Goal: Task Accomplishment & Management: Manage account settings

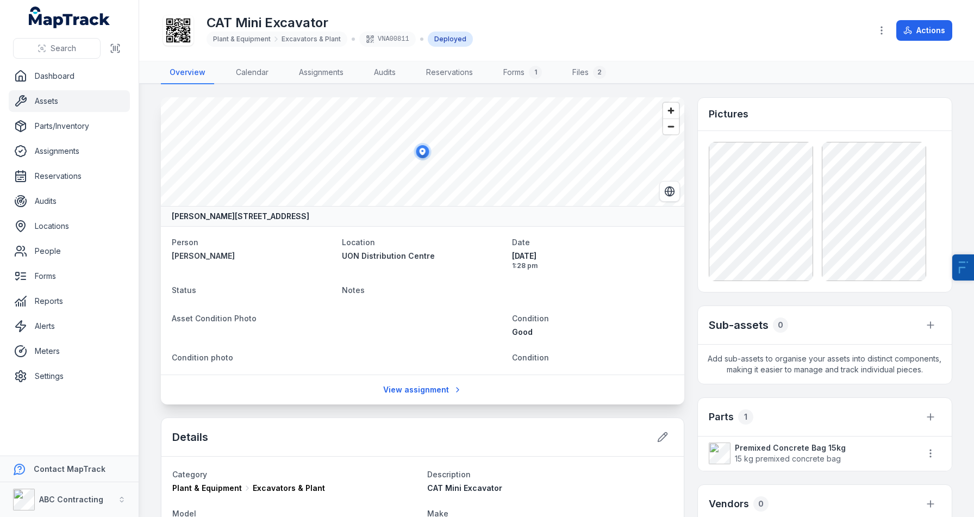
scroll to position [717, 0]
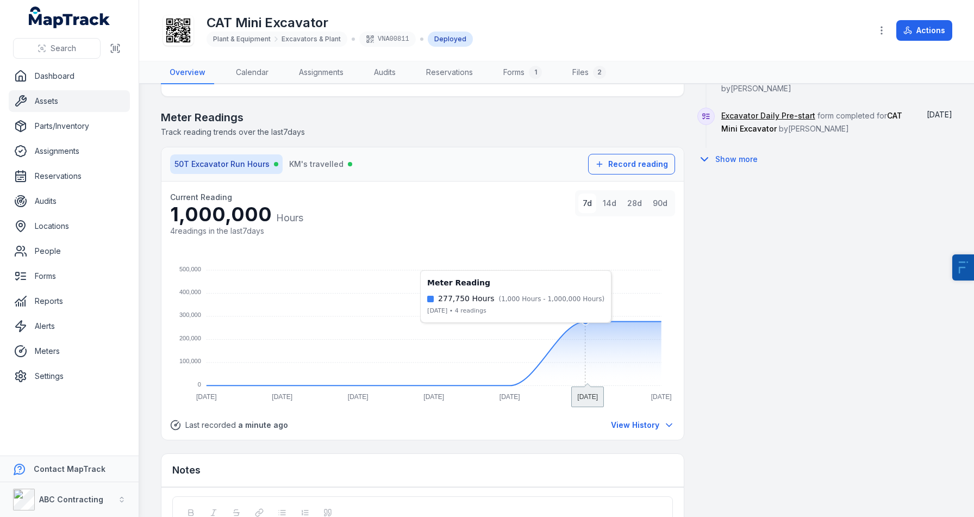
click at [601, 323] on foreignobject at bounding box center [422, 330] width 505 height 152
click at [647, 174] on div "50T Excavator Run Hours KM's travelled Record reading" at bounding box center [422, 164] width 522 height 34
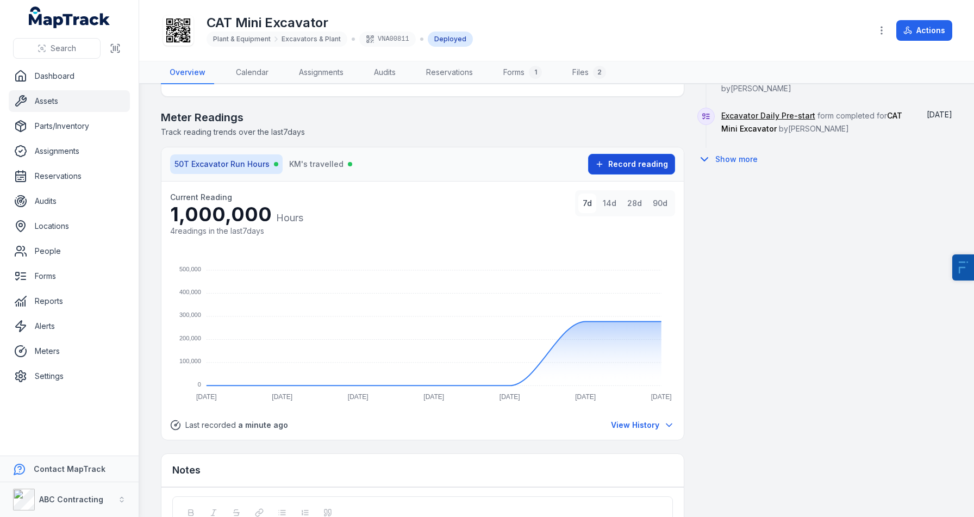
click at [666, 155] on button "Record reading" at bounding box center [631, 164] width 87 height 21
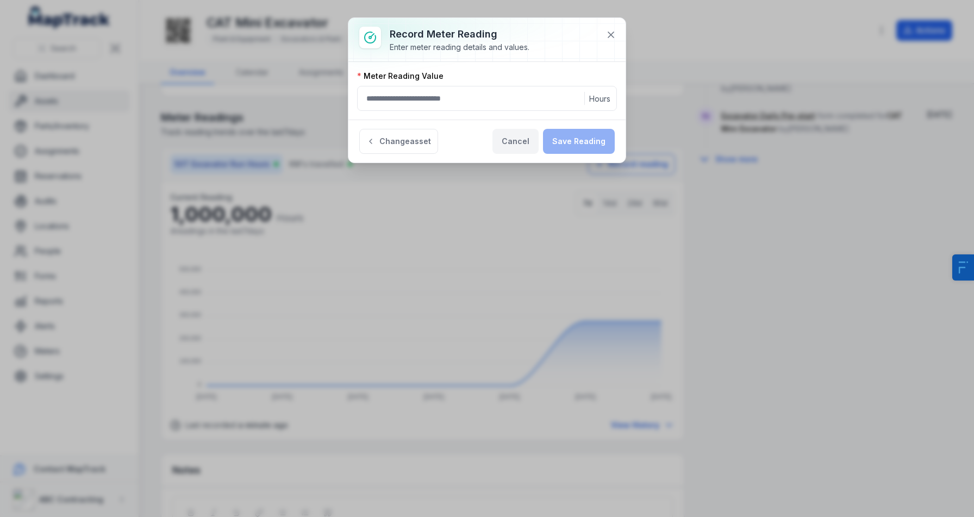
click at [509, 143] on button "Cancel" at bounding box center [515, 141] width 46 height 25
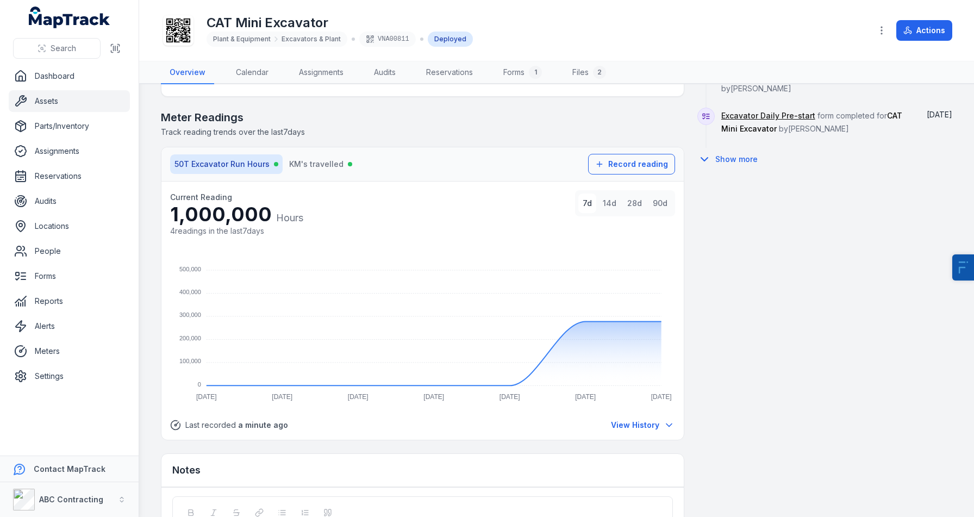
click at [496, 156] on nav "50T Excavator Run Hours KM's travelled" at bounding box center [374, 164] width 409 height 20
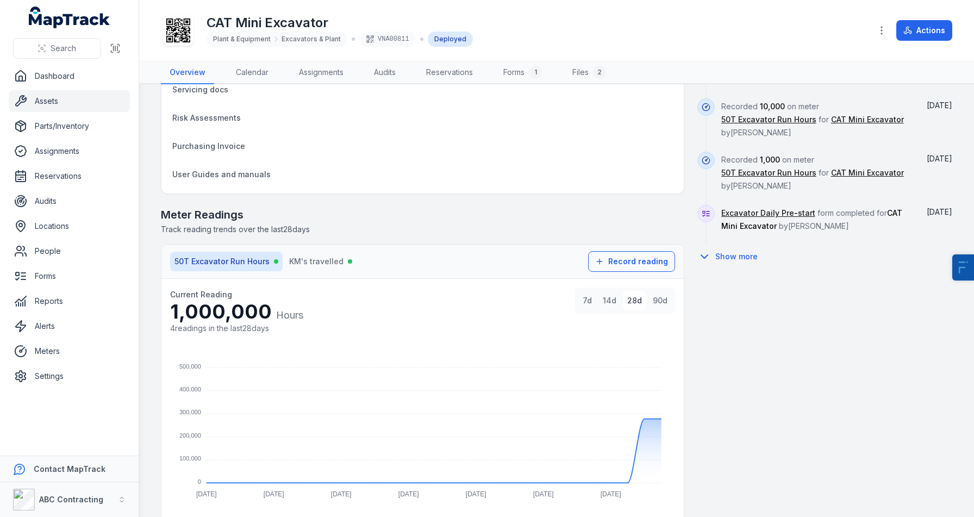
scroll to position [625, 0]
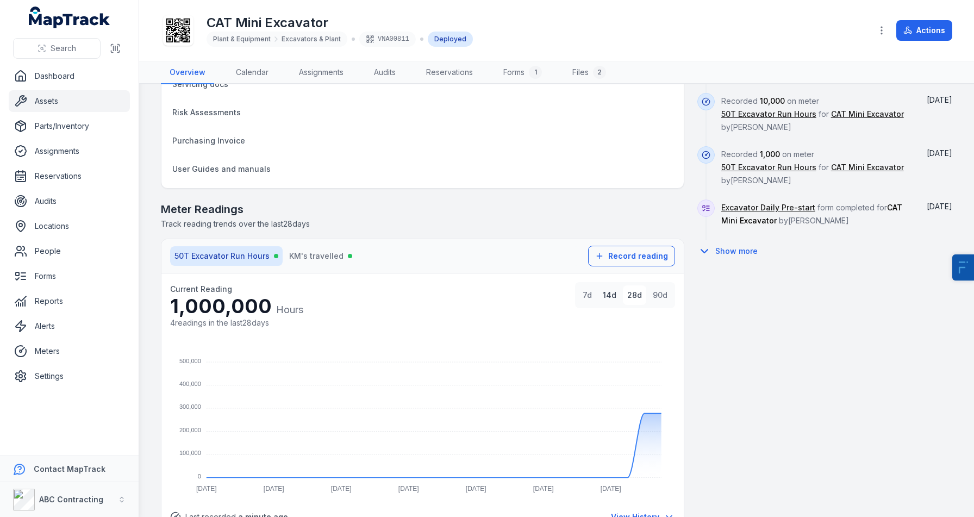
click at [608, 295] on button "14d" at bounding box center [609, 295] width 22 height 20
click at [586, 298] on button "7d" at bounding box center [587, 295] width 18 height 20
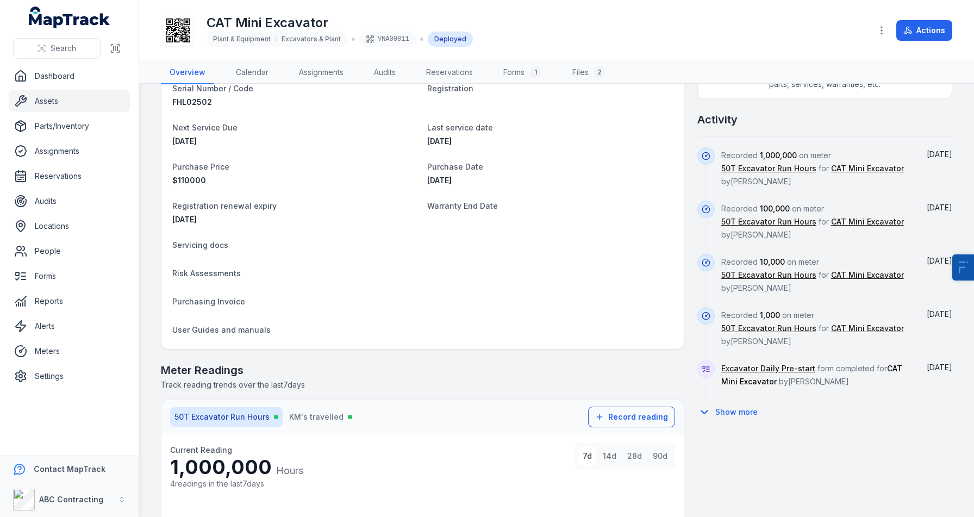
scroll to position [462, 0]
click at [733, 403] on button "Show more" at bounding box center [730, 414] width 67 height 23
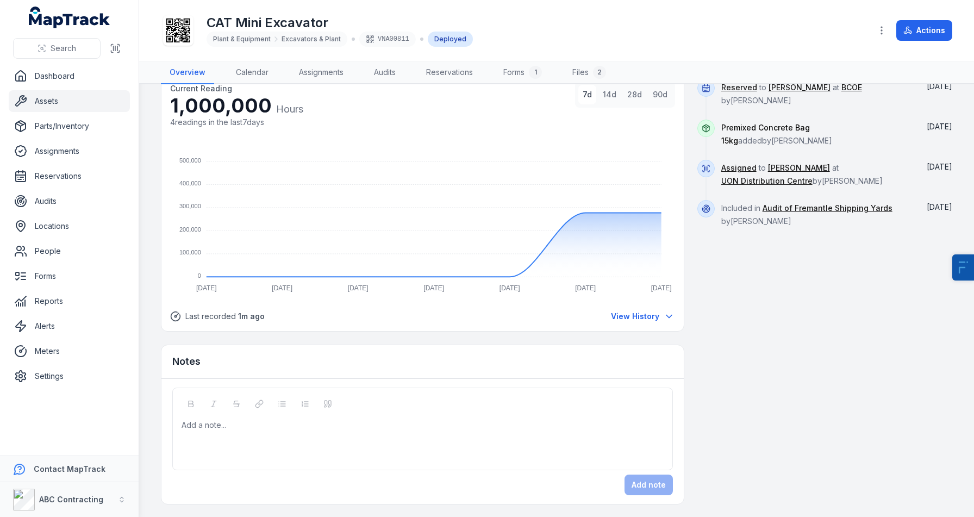
scroll to position [817, 0]
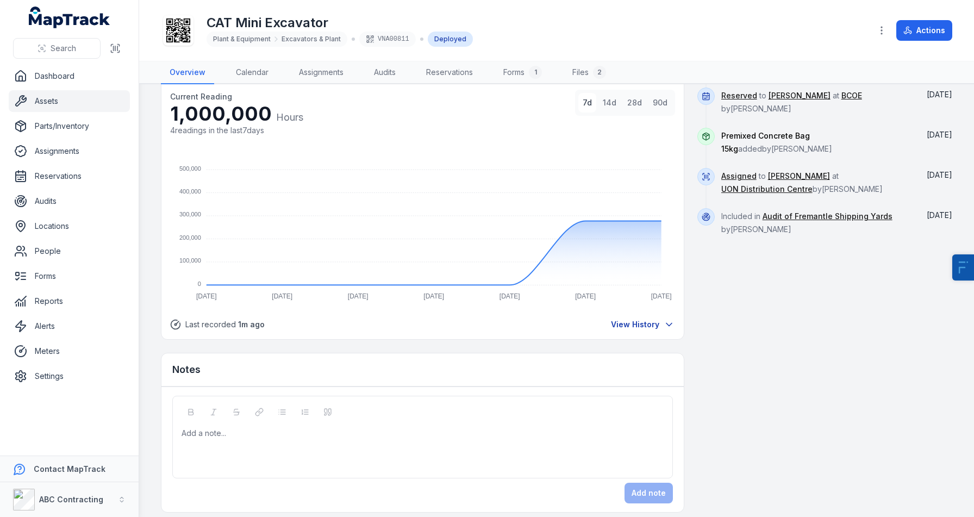
click at [656, 329] on button "View History" at bounding box center [642, 324] width 65 height 12
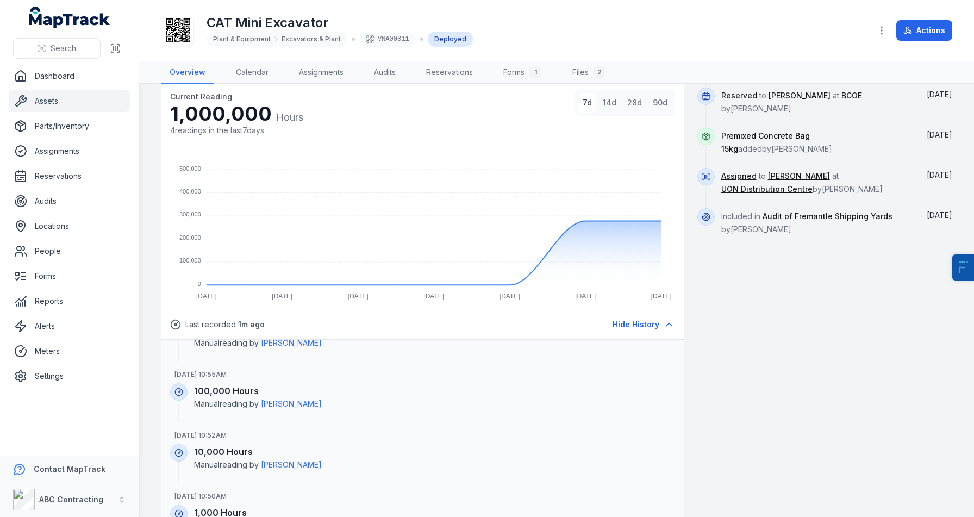
scroll to position [0, 0]
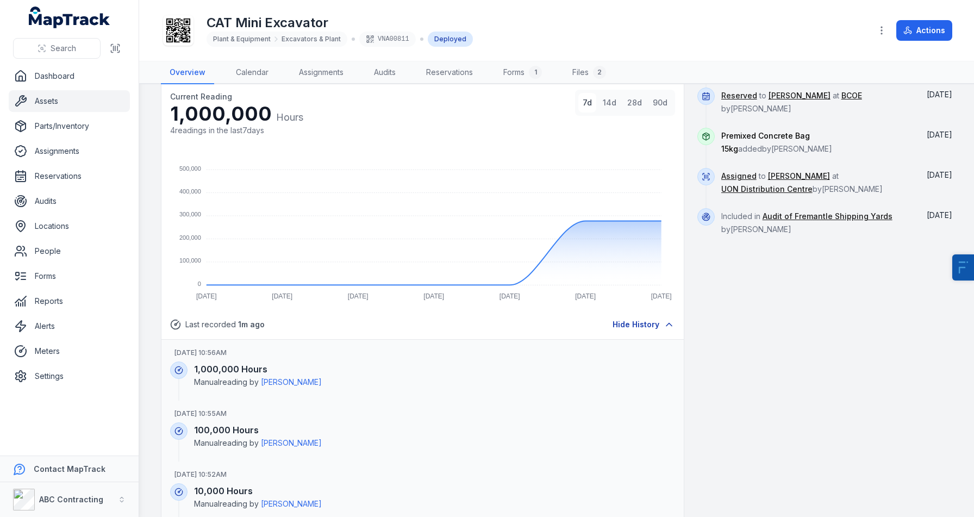
click at [630, 321] on span "Hide History" at bounding box center [635, 324] width 47 height 11
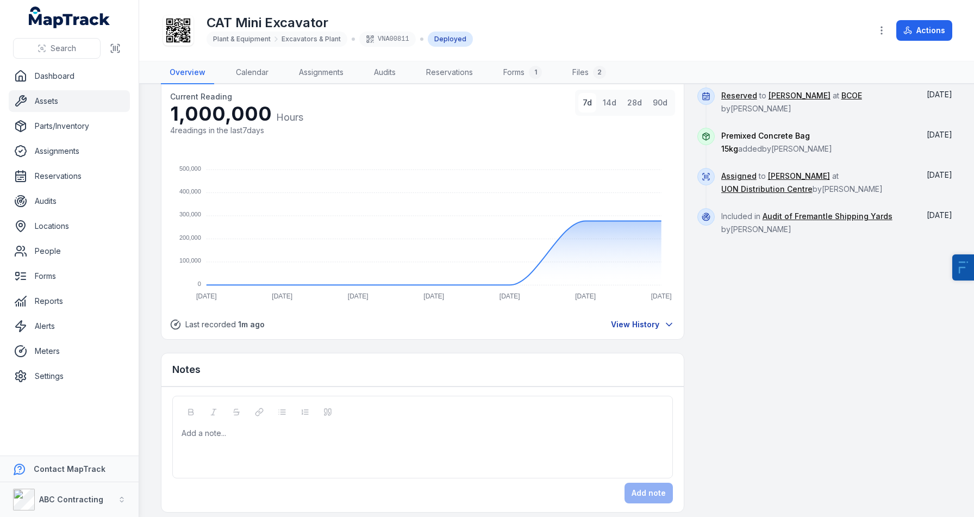
click at [630, 321] on span "View History" at bounding box center [635, 324] width 48 height 11
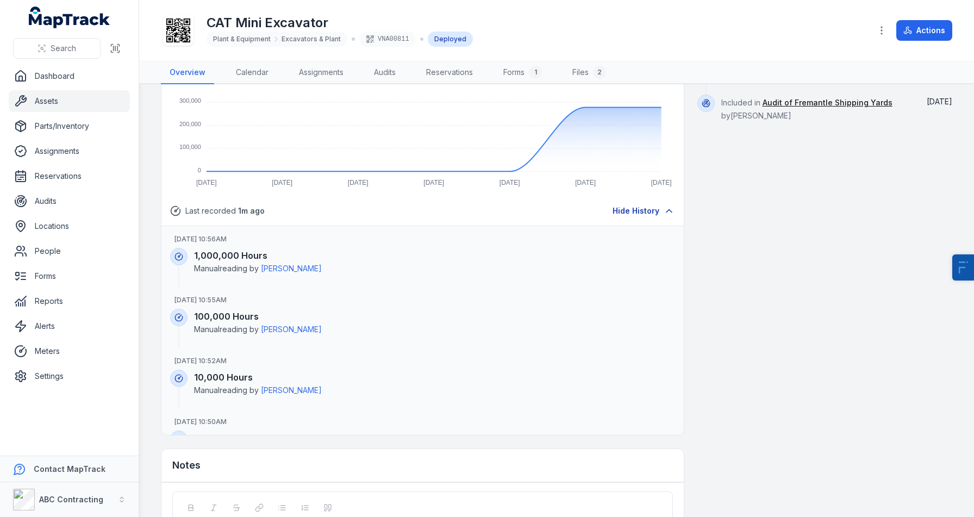
click at [641, 212] on span "Hide History" at bounding box center [635, 210] width 47 height 11
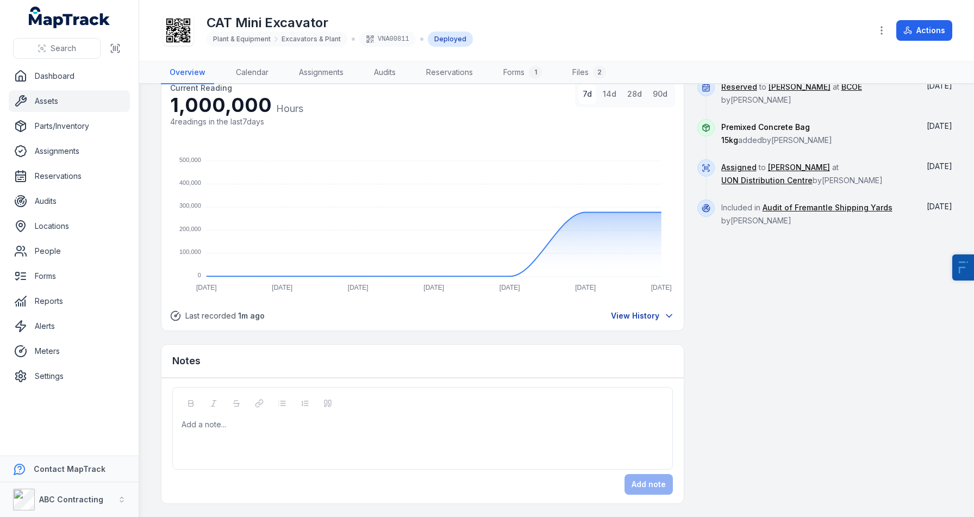
scroll to position [825, 0]
click at [630, 318] on span "View History" at bounding box center [635, 316] width 48 height 11
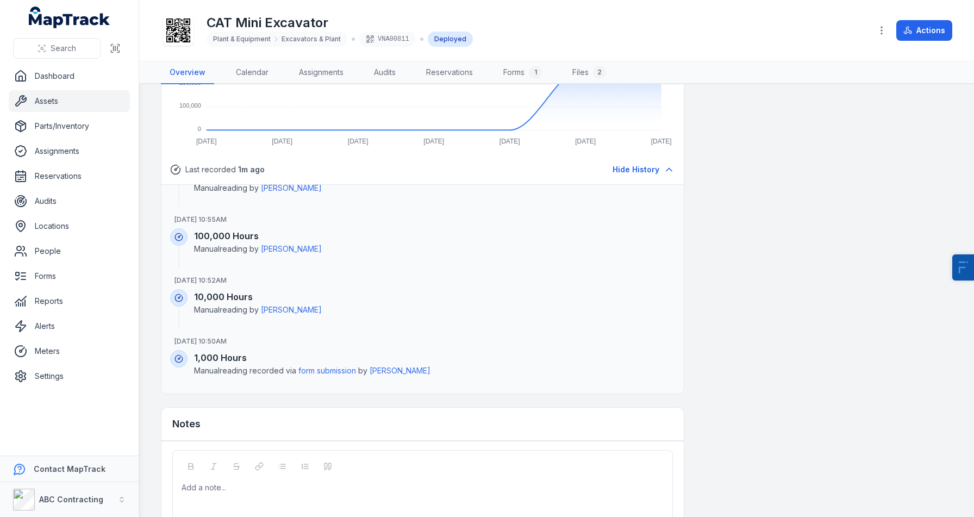
scroll to position [0, 0]
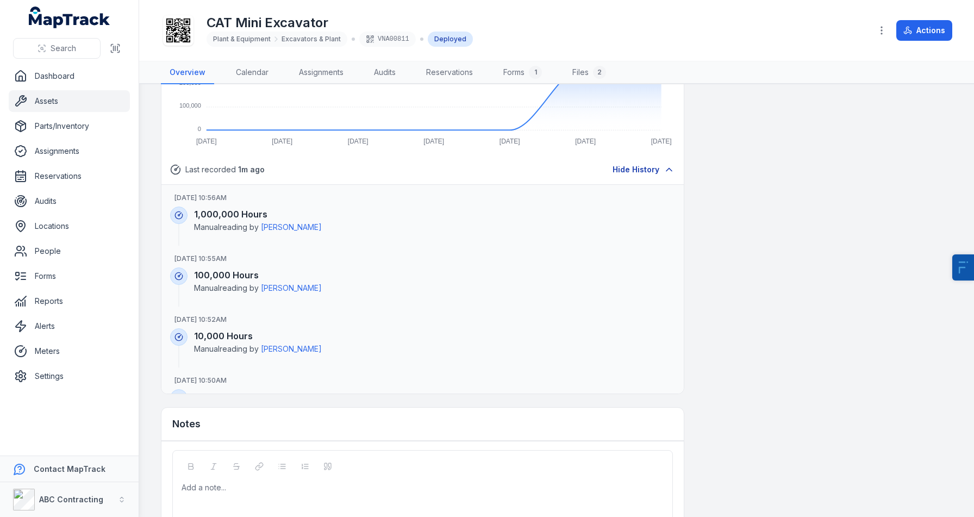
click at [654, 170] on span "Hide History" at bounding box center [635, 169] width 47 height 11
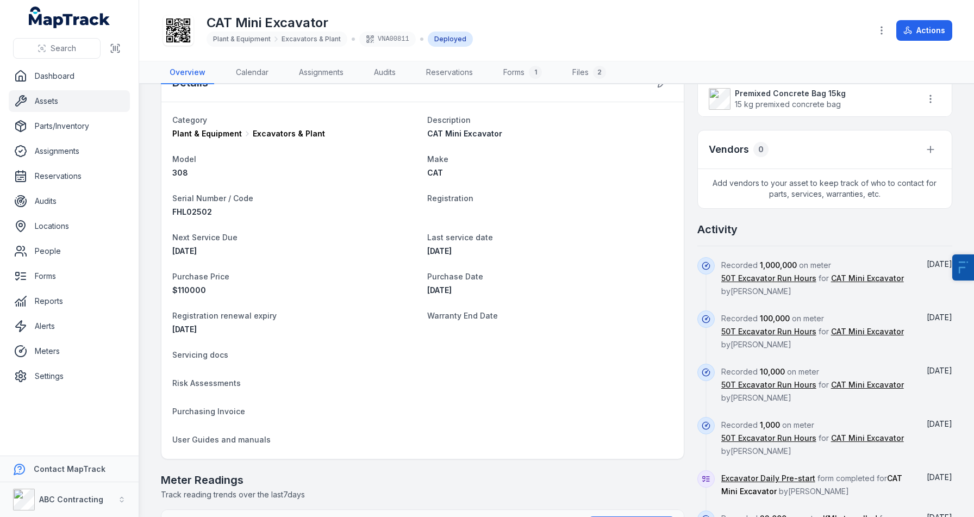
scroll to position [354, 0]
click at [524, 275] on dt "Purchase Date" at bounding box center [550, 276] width 246 height 13
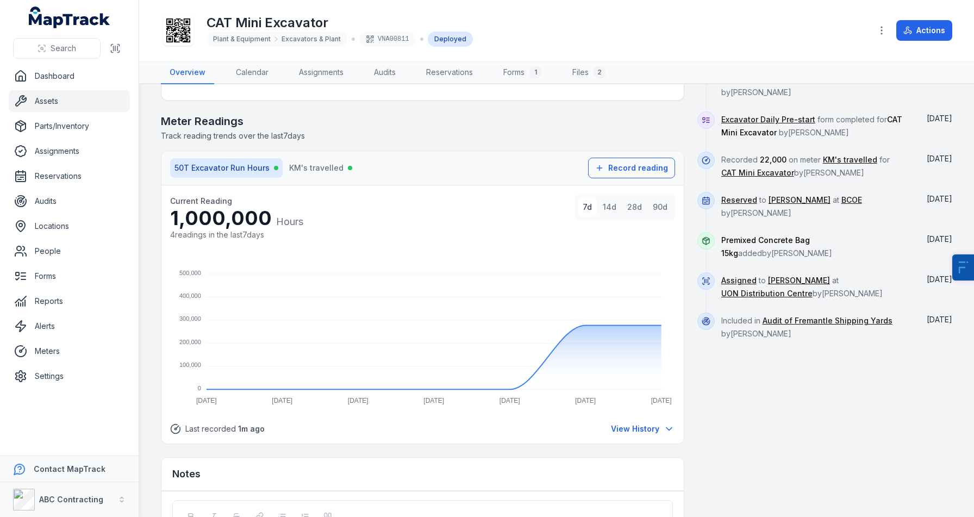
scroll to position [725, 0]
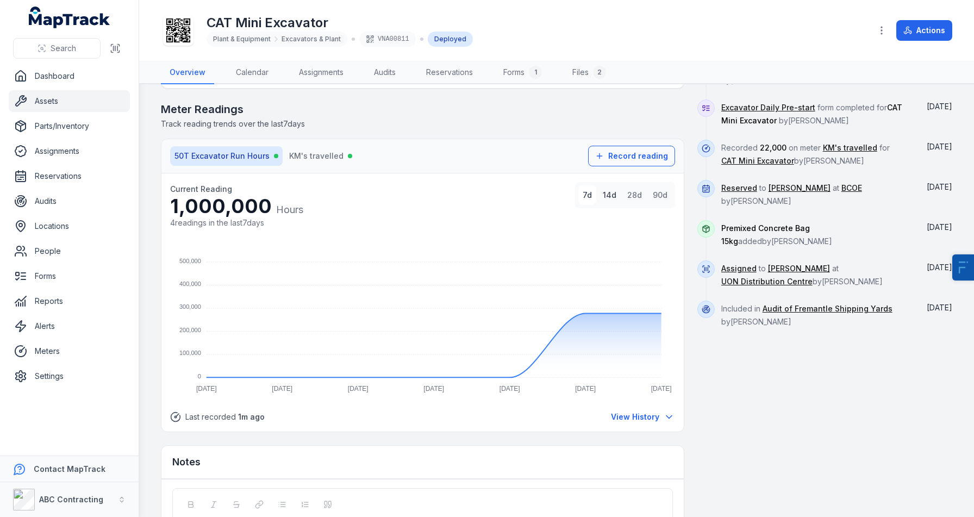
click at [618, 194] on button "14d" at bounding box center [609, 195] width 22 height 20
click at [637, 195] on button "28d" at bounding box center [634, 195] width 23 height 20
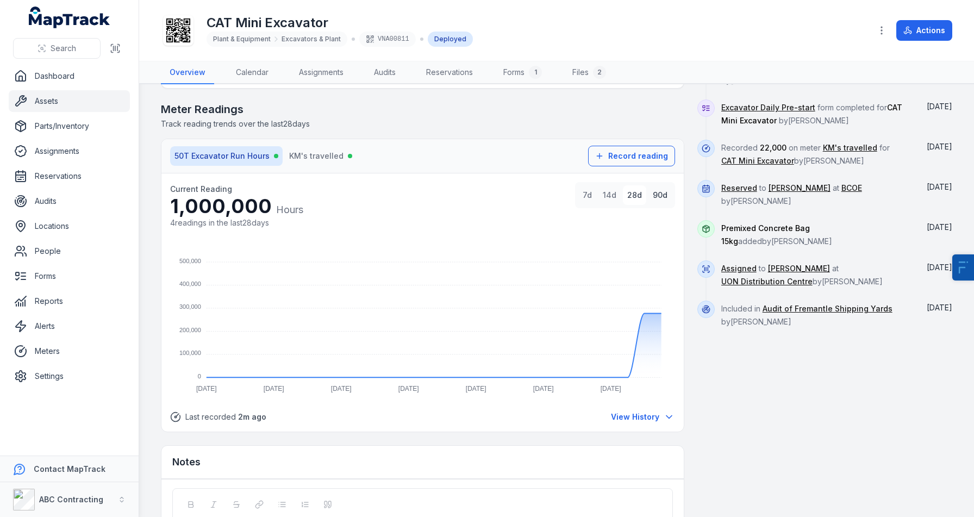
click at [654, 193] on button "90d" at bounding box center [659, 195] width 23 height 20
click at [587, 197] on button "7d" at bounding box center [587, 195] width 18 height 20
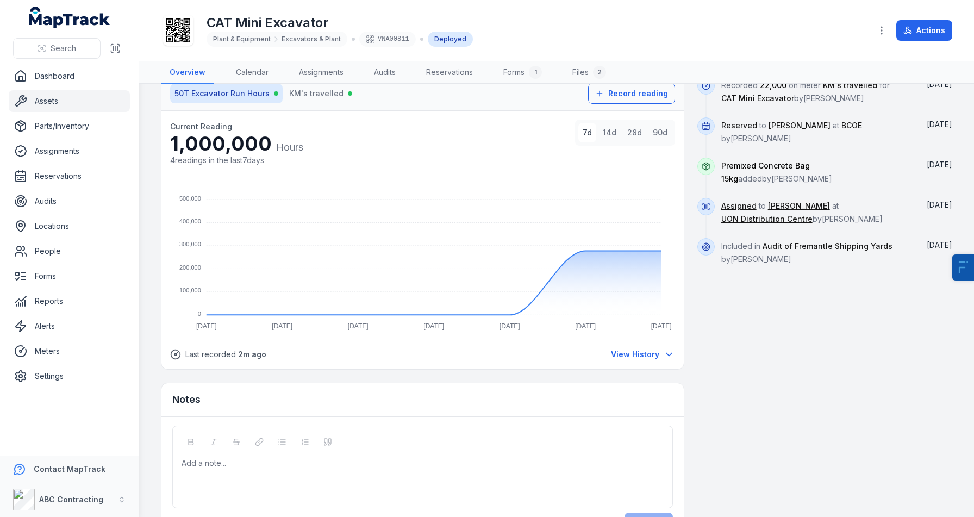
scroll to position [795, 0]
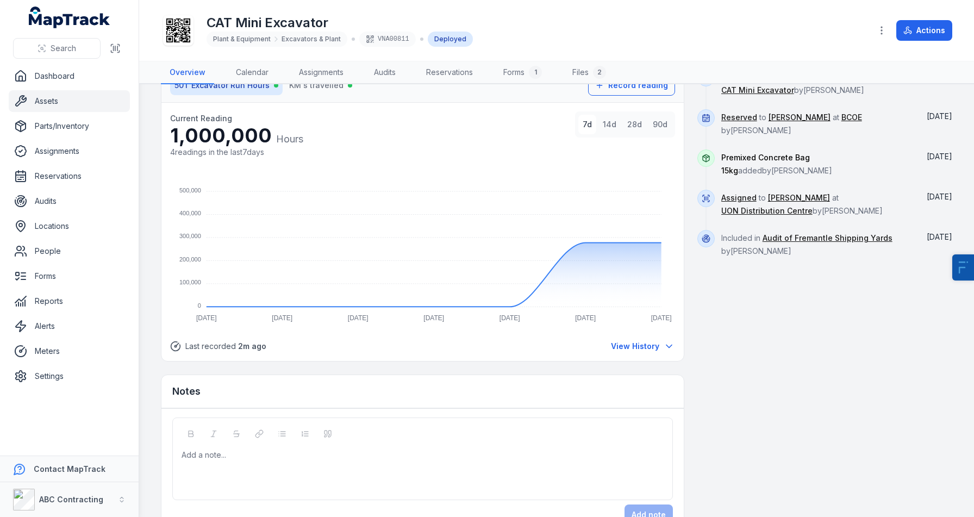
click at [650, 354] on div "Current Reading 1,000,000 Hours 4 readings in the last 7 days 7d 14d 28d 90d 50…" at bounding box center [422, 232] width 522 height 258
click at [660, 349] on button "View History" at bounding box center [642, 346] width 65 height 12
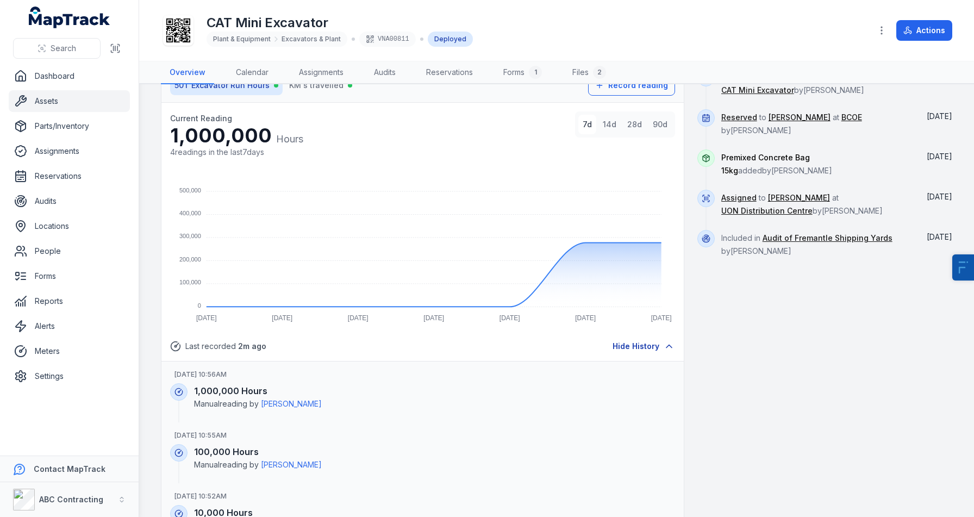
click at [660, 349] on button "Hide History" at bounding box center [643, 346] width 63 height 12
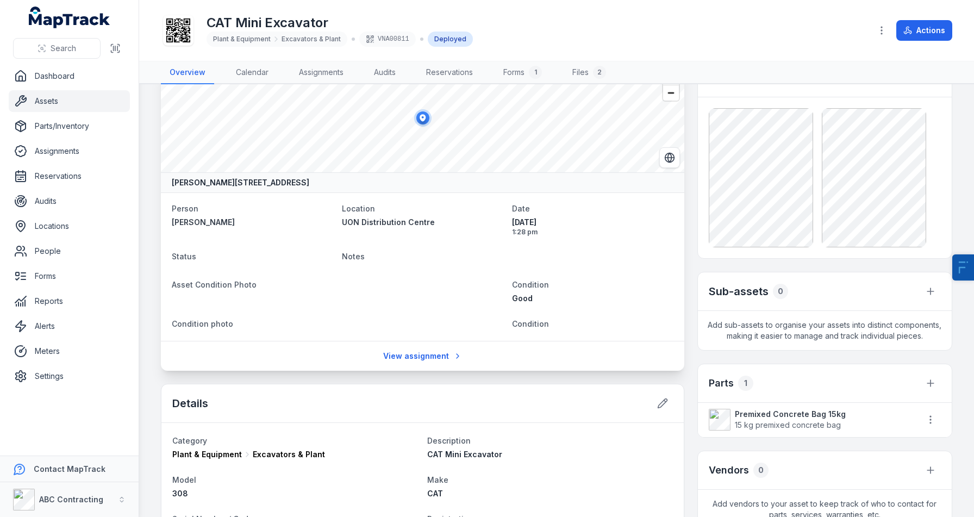
scroll to position [0, 0]
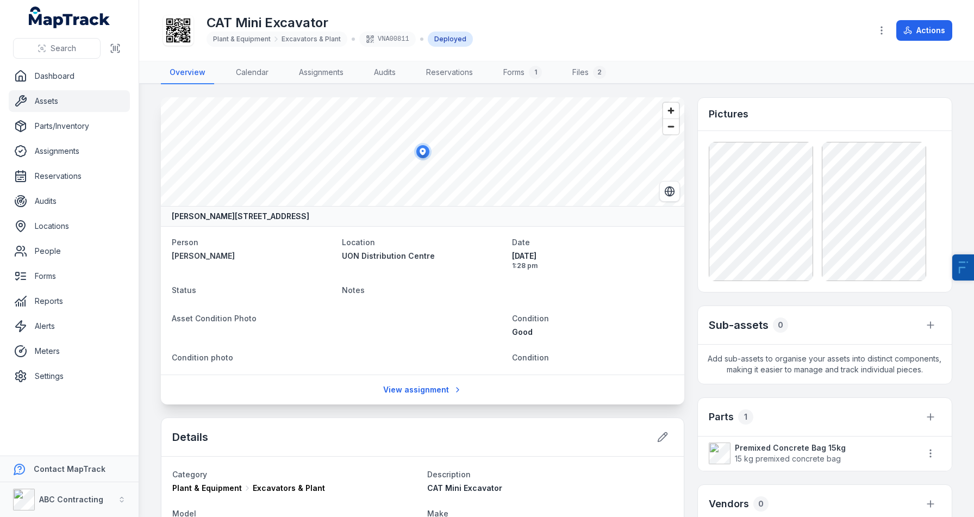
click at [62, 91] on link "Assets" at bounding box center [69, 101] width 121 height 22
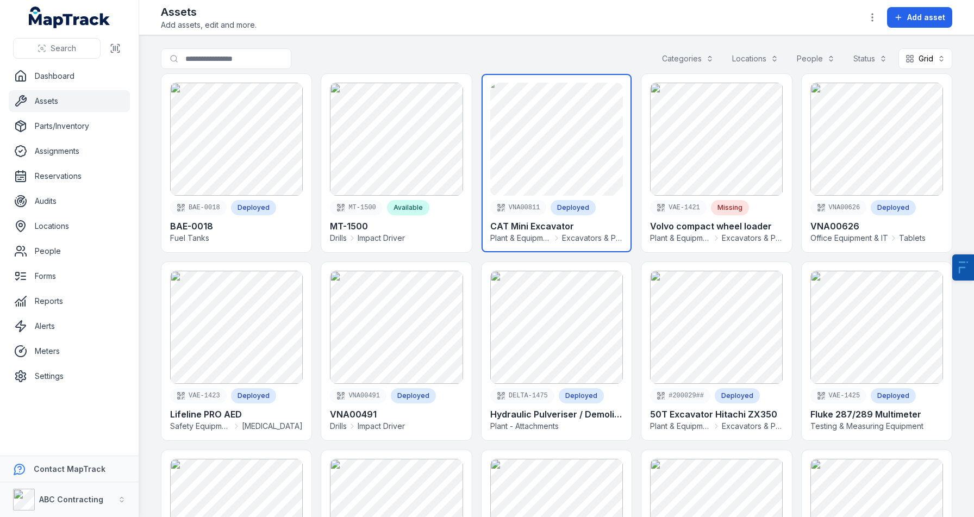
click at [550, 174] on link at bounding box center [556, 163] width 150 height 178
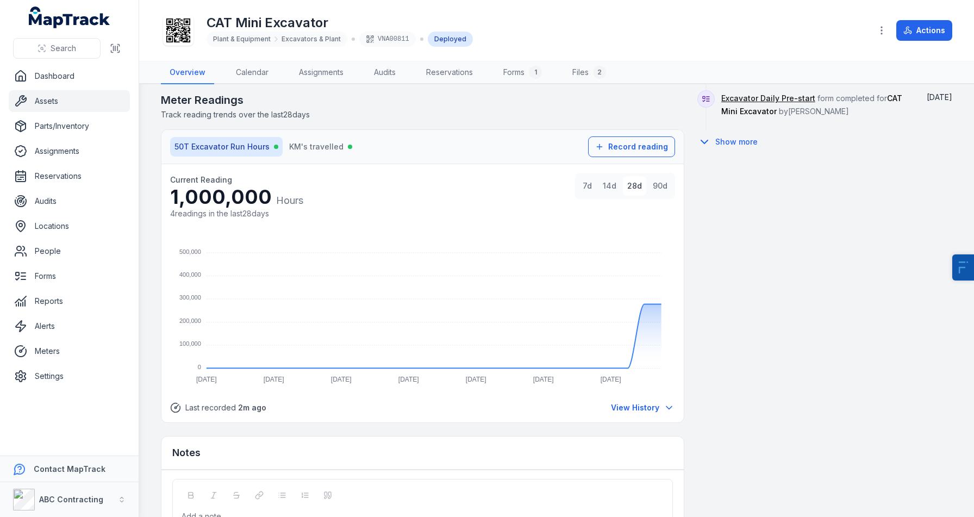
scroll to position [735, 0]
click at [62, 347] on link "Meters" at bounding box center [69, 351] width 121 height 22
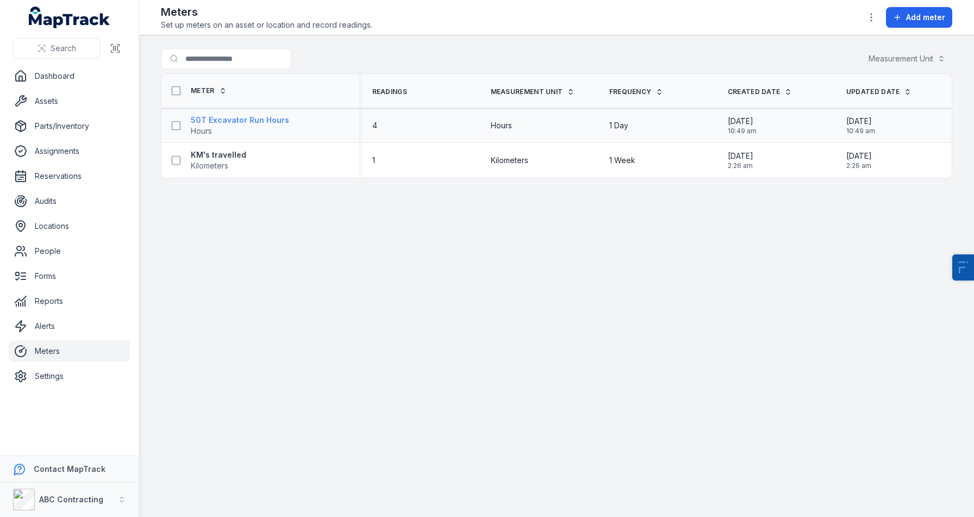
click at [262, 117] on strong "50T Excavator Run Hours" at bounding box center [240, 120] width 98 height 11
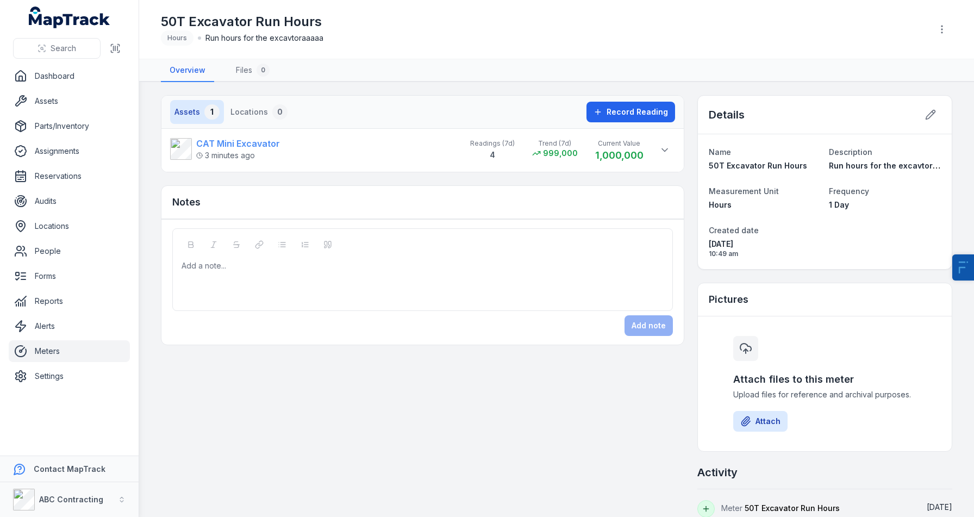
click at [271, 149] on strong "CAT Mini Excavator" at bounding box center [238, 143] width 84 height 13
click at [32, 104] on link "Assets" at bounding box center [69, 101] width 121 height 22
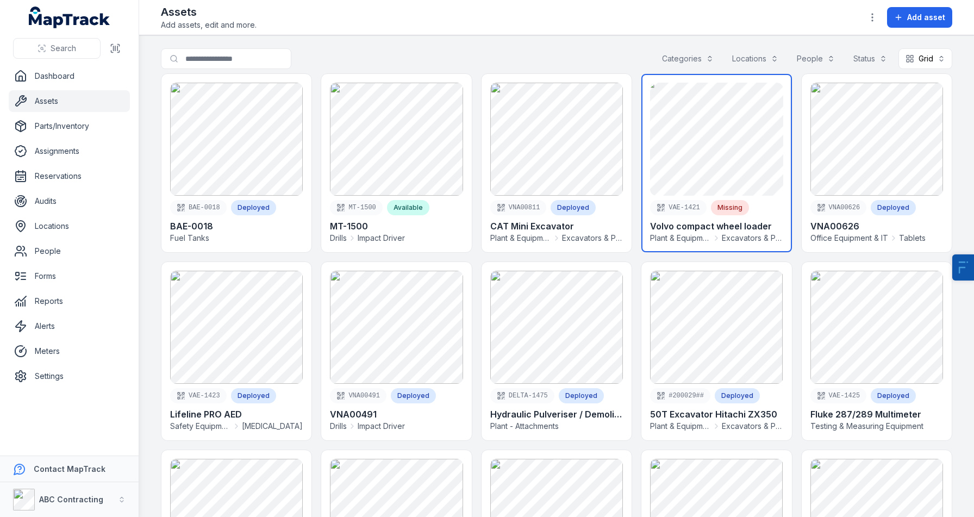
click at [744, 162] on link at bounding box center [716, 163] width 150 height 178
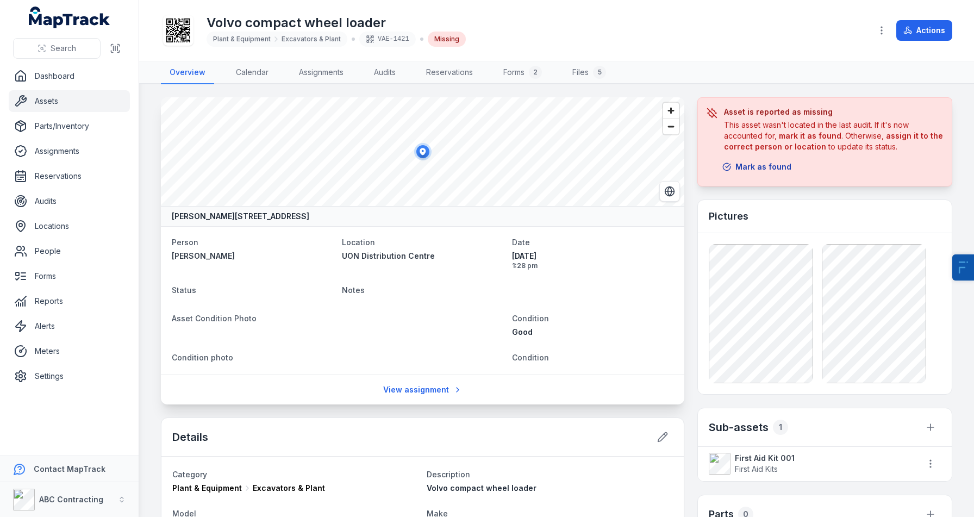
click at [779, 163] on button "Mark as found" at bounding box center [756, 166] width 83 height 21
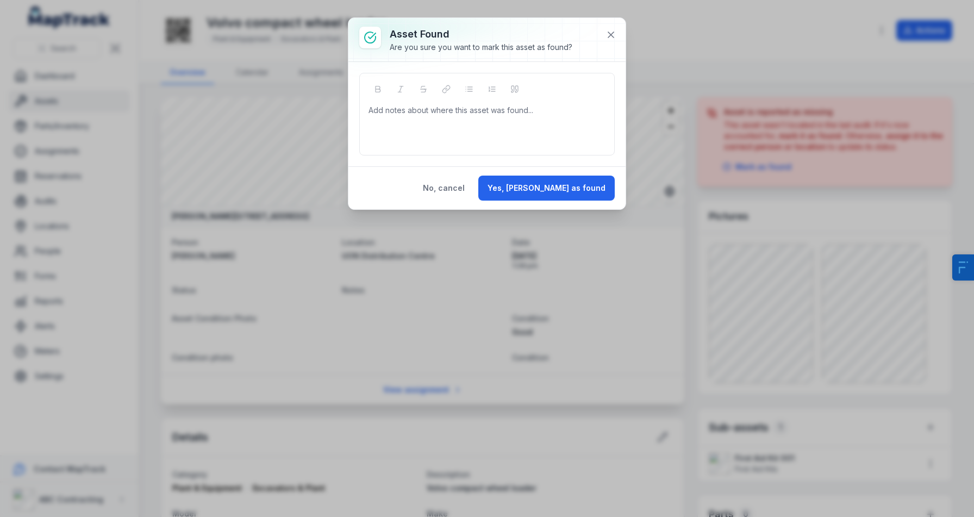
click at [616, 180] on div "No, cancel Yes, mark as found" at bounding box center [486, 187] width 277 height 43
click at [598, 185] on button "Yes, mark as found" at bounding box center [546, 187] width 136 height 25
